Goal: Transaction & Acquisition: Purchase product/service

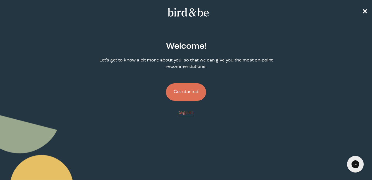
click at [188, 93] on button "Get started" at bounding box center [186, 91] width 40 height 17
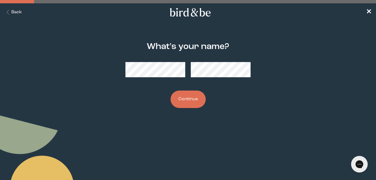
click at [193, 102] on button "Continue" at bounding box center [188, 99] width 35 height 17
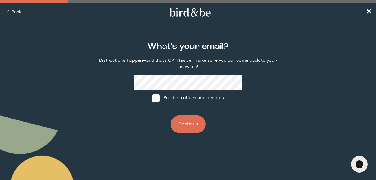
click at [157, 97] on span at bounding box center [156, 98] width 8 height 8
click at [152, 98] on input "Send me offers and promos" at bounding box center [152, 98] width 0 height 0
checkbox input "true"
click at [181, 124] on button "Continue" at bounding box center [188, 123] width 35 height 17
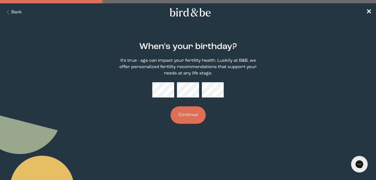
click at [189, 110] on button "Continue" at bounding box center [188, 114] width 35 height 17
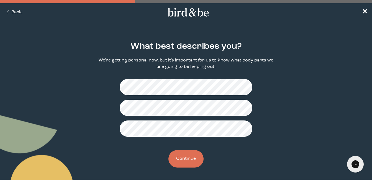
click at [187, 159] on button "Continue" at bounding box center [185, 158] width 35 height 17
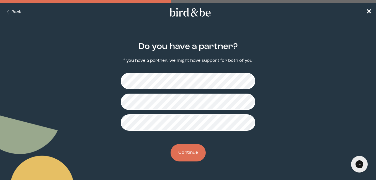
click at [186, 155] on button "Continue" at bounding box center [188, 152] width 35 height 17
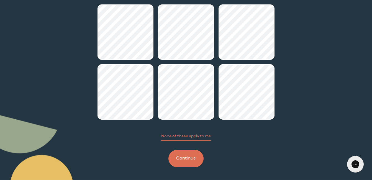
scroll to position [64, 0]
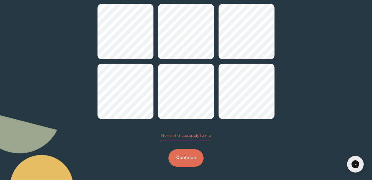
click at [188, 159] on button "Continue" at bounding box center [185, 157] width 35 height 17
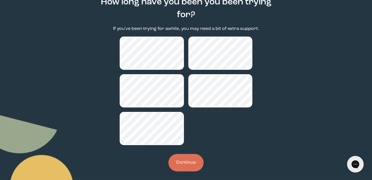
scroll to position [49, 0]
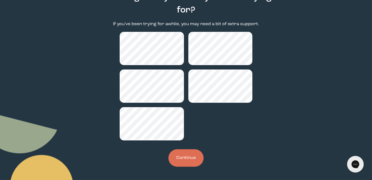
click at [185, 158] on button "Continue" at bounding box center [185, 157] width 35 height 17
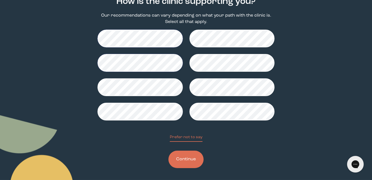
scroll to position [46, 0]
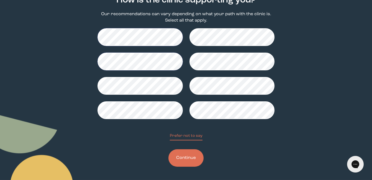
click at [184, 161] on button "Continue" at bounding box center [185, 157] width 35 height 17
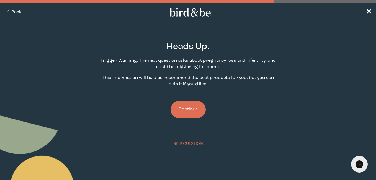
click at [184, 109] on button "Continue" at bounding box center [188, 109] width 35 height 17
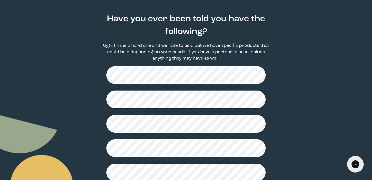
scroll to position [28, 0]
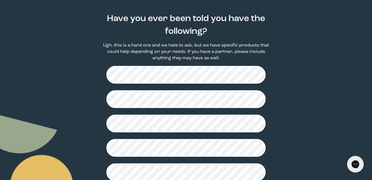
click at [116, 84] on div at bounding box center [185, 172] width 159 height 213
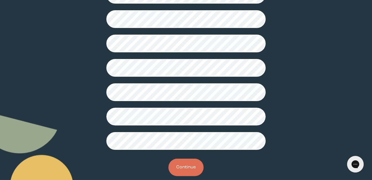
scroll to position [166, 0]
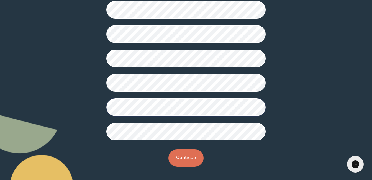
click at [185, 160] on button "Continue" at bounding box center [185, 157] width 35 height 17
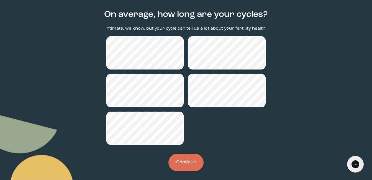
scroll to position [36, 0]
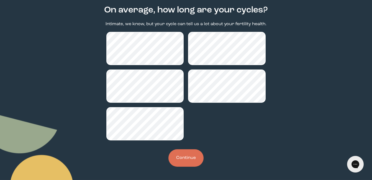
click at [183, 155] on button "Continue" at bounding box center [185, 157] width 35 height 17
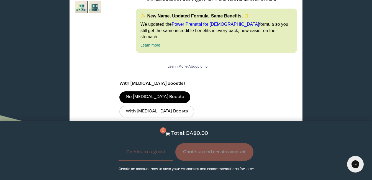
scroll to position [166, 0]
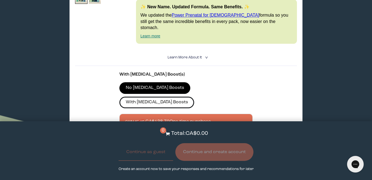
click at [185, 97] on label "With [MEDICAL_DATA] Boosts" at bounding box center [156, 103] width 75 height 12
click at [0, 0] on input "With [MEDICAL_DATA] Boosts" at bounding box center [0, 0] width 0 height 0
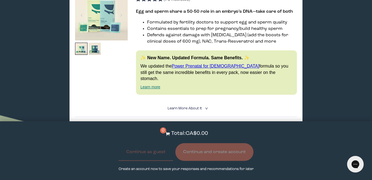
scroll to position [111, 0]
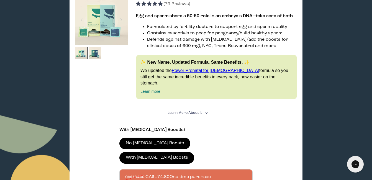
click at [206, 111] on icon "<" at bounding box center [205, 112] width 5 height 3
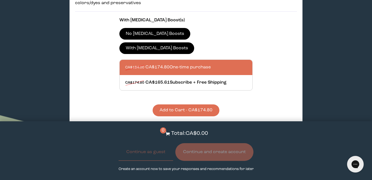
scroll to position [332, 0]
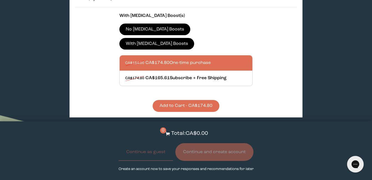
click at [179, 100] on button "Add to Cart - CA$174.80" at bounding box center [186, 106] width 67 height 12
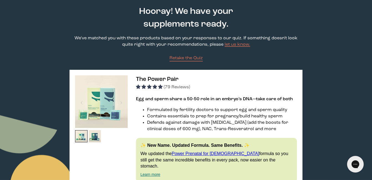
scroll to position [0, 0]
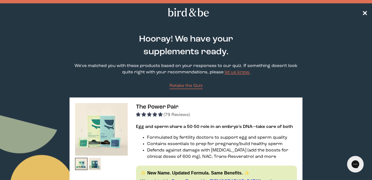
click at [366, 15] on span "✕" at bounding box center [365, 12] width 6 height 7
